Goal: Navigation & Orientation: Find specific page/section

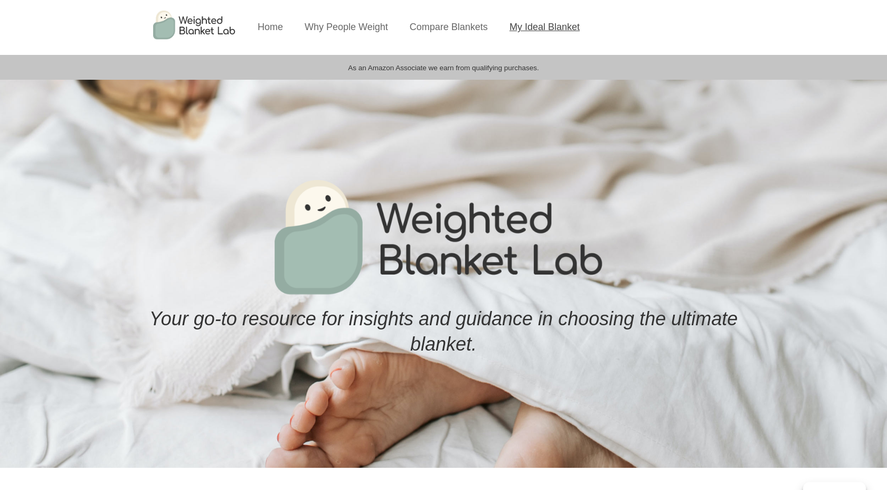
click at [528, 28] on link "My Ideal Blanket" at bounding box center [545, 27] width 70 height 11
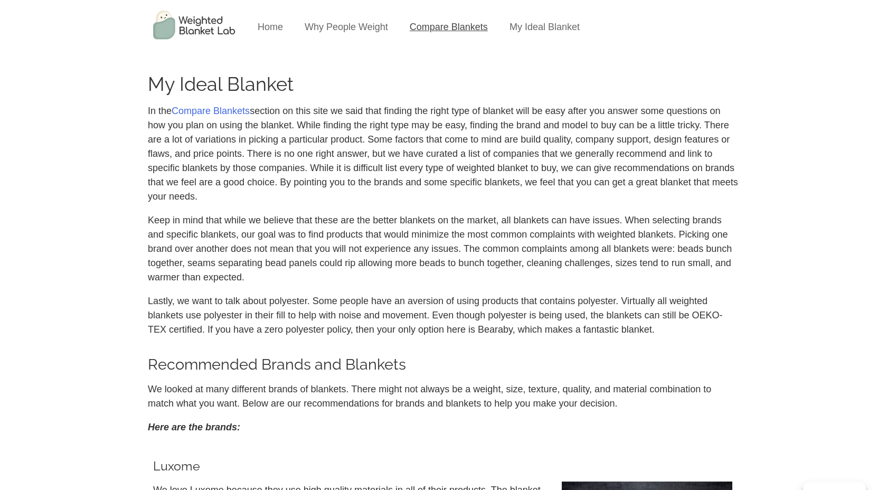
click at [432, 27] on link "Compare Blankets" at bounding box center [449, 27] width 78 height 11
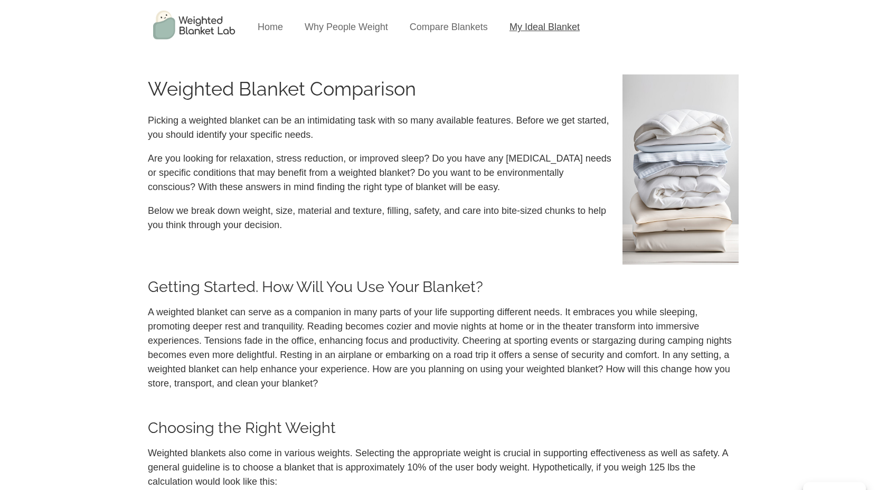
click at [519, 23] on link "My Ideal Blanket" at bounding box center [545, 27] width 70 height 11
